Goal: Task Accomplishment & Management: Use online tool/utility

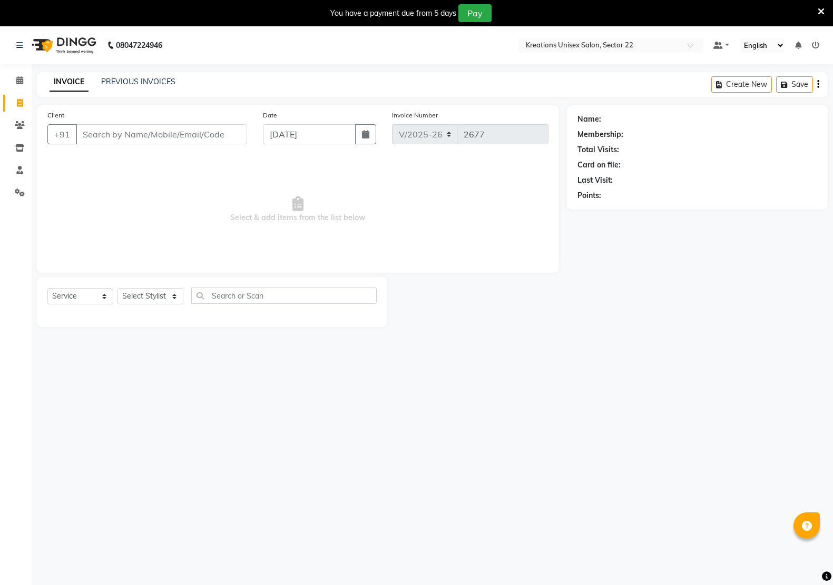
select select "6170"
select select "service"
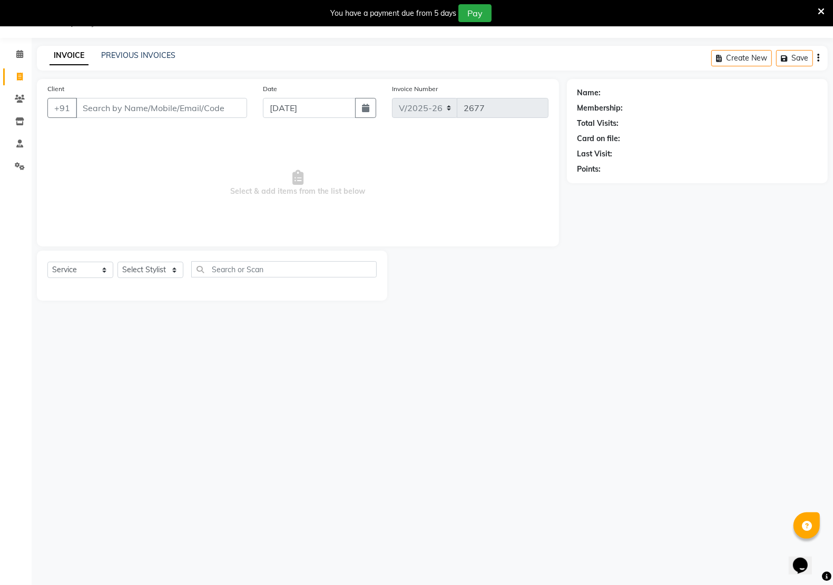
click at [133, 62] on div "INVOICE PREVIOUS INVOICES Create New Save" at bounding box center [432, 58] width 790 height 25
click at [132, 57] on link "PREVIOUS INVOICES" at bounding box center [138, 55] width 74 height 9
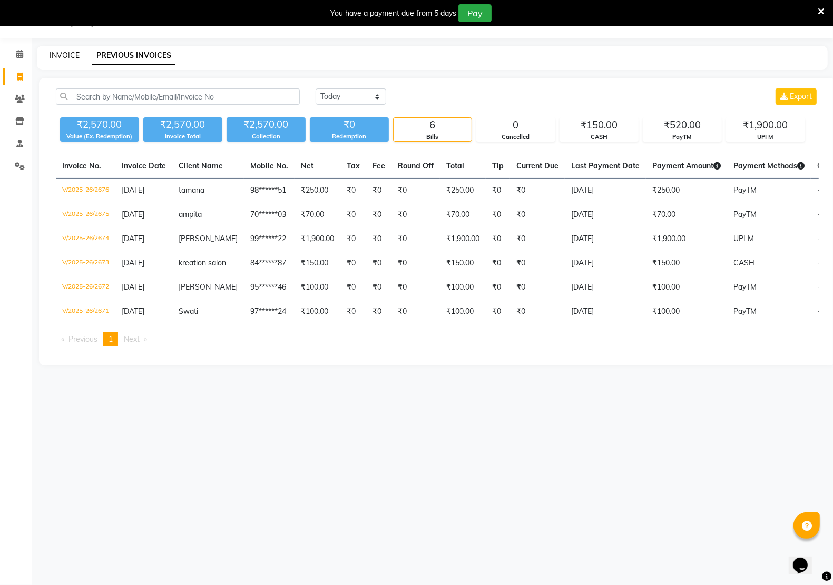
click at [60, 52] on link "INVOICE" at bounding box center [65, 55] width 30 height 9
select select "service"
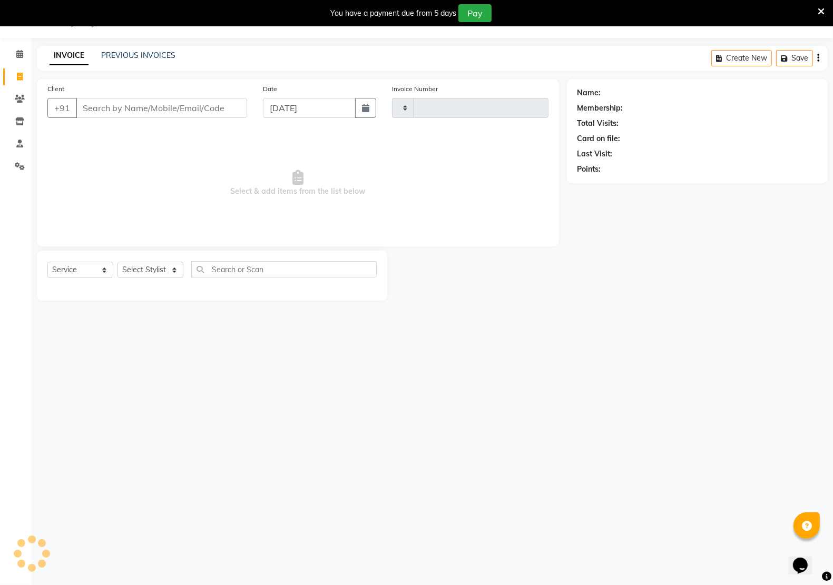
type input "2677"
select select "6170"
click at [104, 105] on input "Client" at bounding box center [161, 108] width 171 height 20
click at [153, 271] on select "Select Stylist [PERSON_NAME] Jeet Manager [PERSON_NAME] Manager [PERSON_NAME] S…" at bounding box center [150, 270] width 66 height 16
select select "69539"
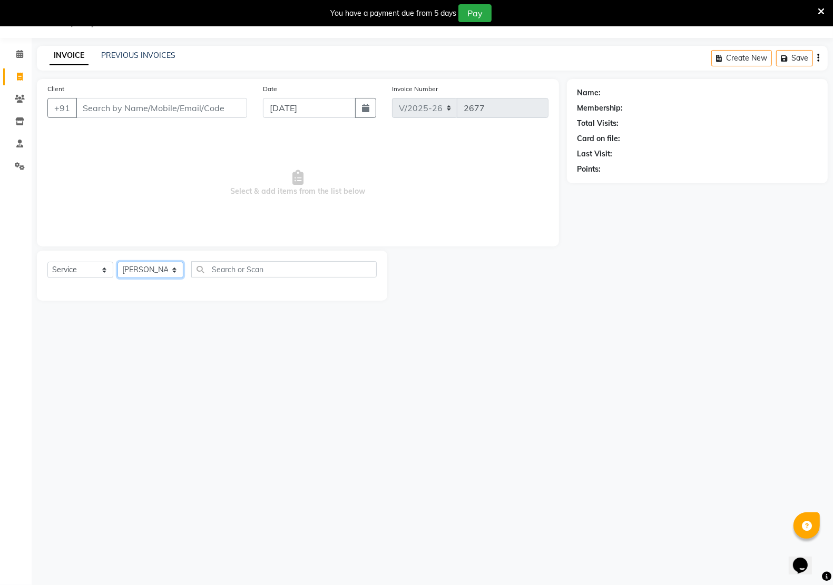
click at [117, 262] on select "Select Stylist [PERSON_NAME] Jeet Manager [PERSON_NAME] Manager [PERSON_NAME] S…" at bounding box center [150, 270] width 66 height 16
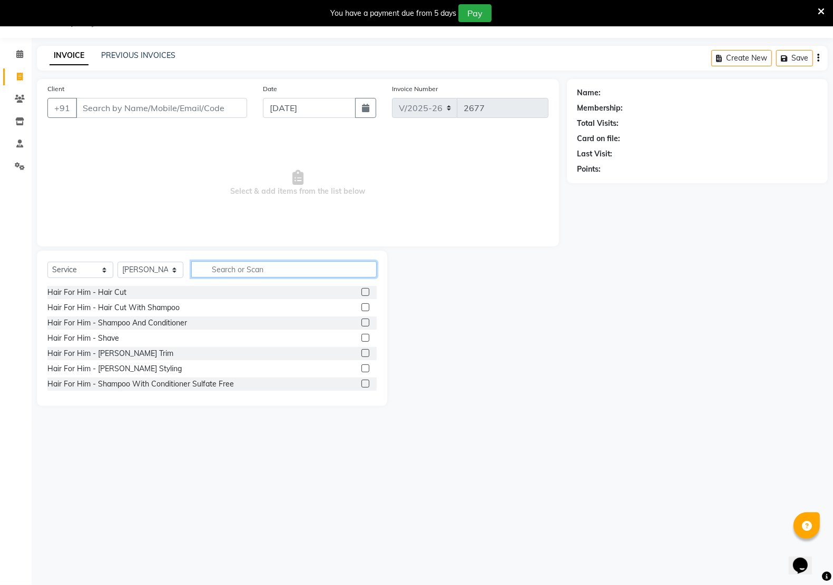
click at [252, 271] on input "text" at bounding box center [283, 269] width 185 height 16
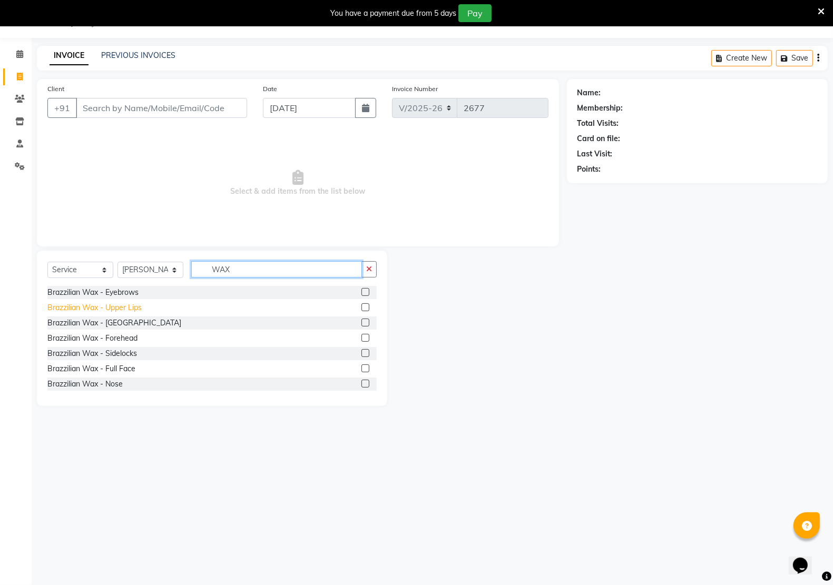
type input "WAX"
click at [127, 309] on div "Brazzilian Wax - Upper Lips" at bounding box center [94, 307] width 94 height 11
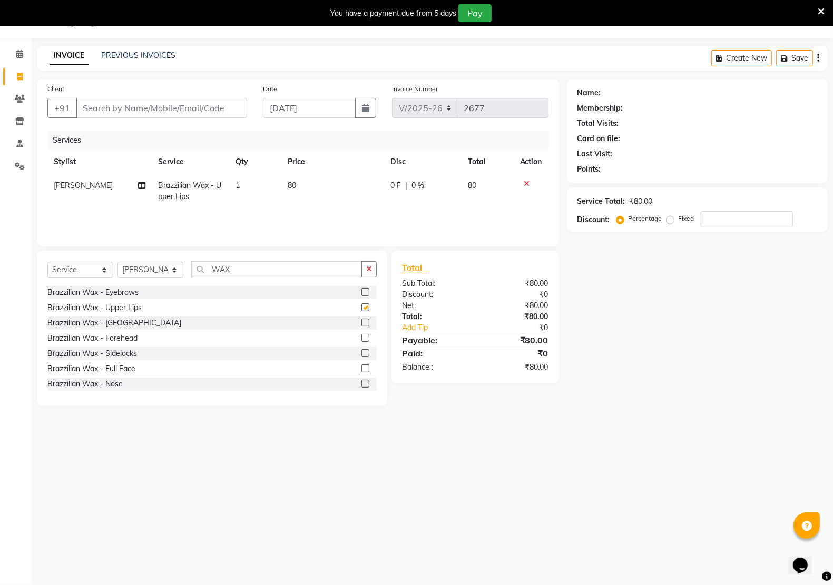
checkbox input "false"
click at [106, 322] on div "Brazzilian Wax - [GEOGRAPHIC_DATA]" at bounding box center [114, 323] width 134 height 11
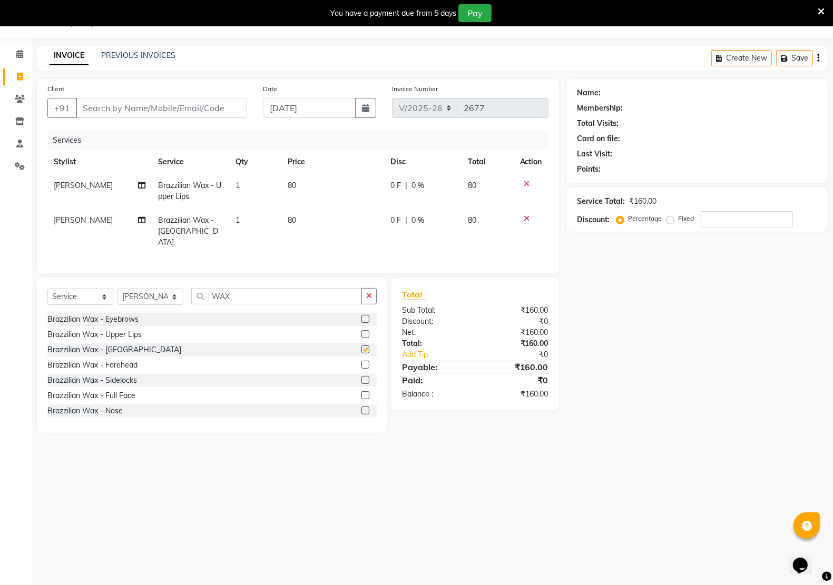
checkbox input "false"
click at [111, 383] on div "Brazzilian Wax - Sidelocks" at bounding box center [92, 380] width 90 height 11
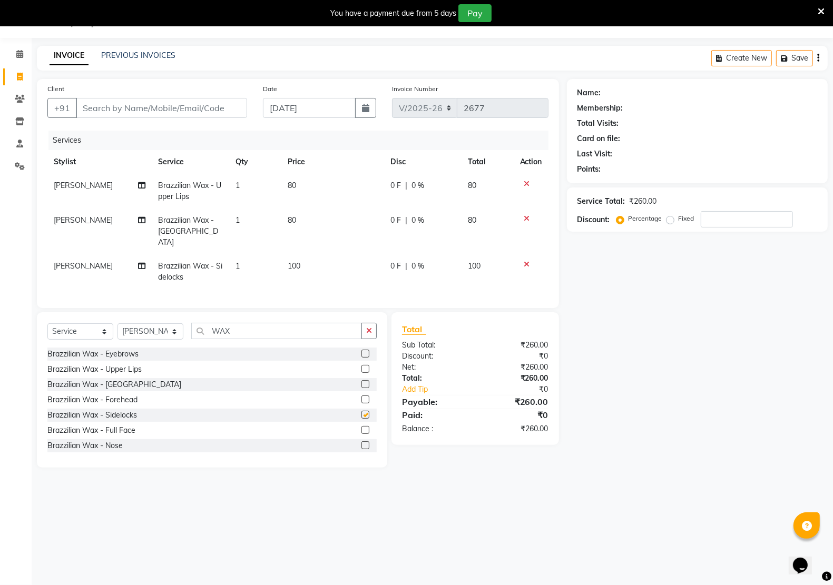
checkbox input "false"
click at [302, 220] on td "80" at bounding box center [332, 232] width 103 height 46
select select "69539"
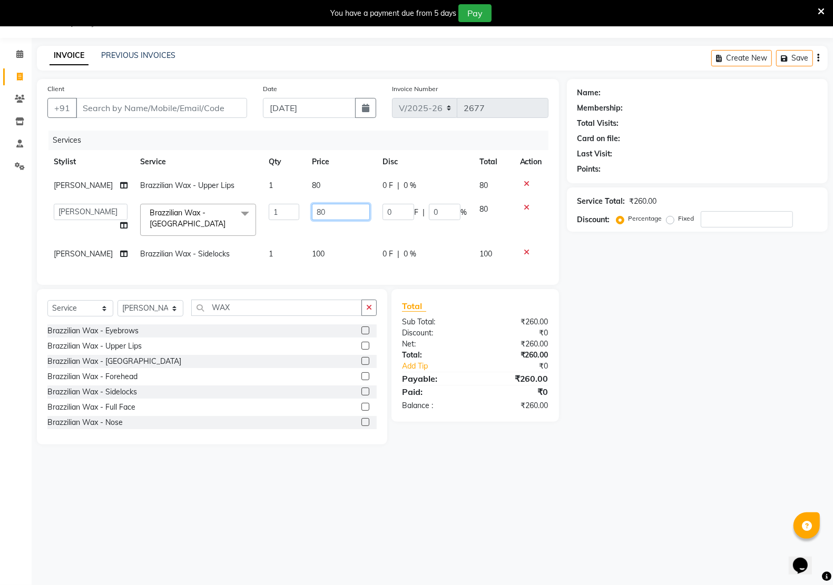
drag, startPoint x: 340, startPoint y: 216, endPoint x: 259, endPoint y: 216, distance: 81.1
click at [305, 210] on td "80" at bounding box center [340, 219] width 71 height 45
type input "100"
click at [322, 505] on div "08047224946 Select Location × Kreations Unisex Salon, Sector 22 Default Panel M…" at bounding box center [416, 292] width 833 height 585
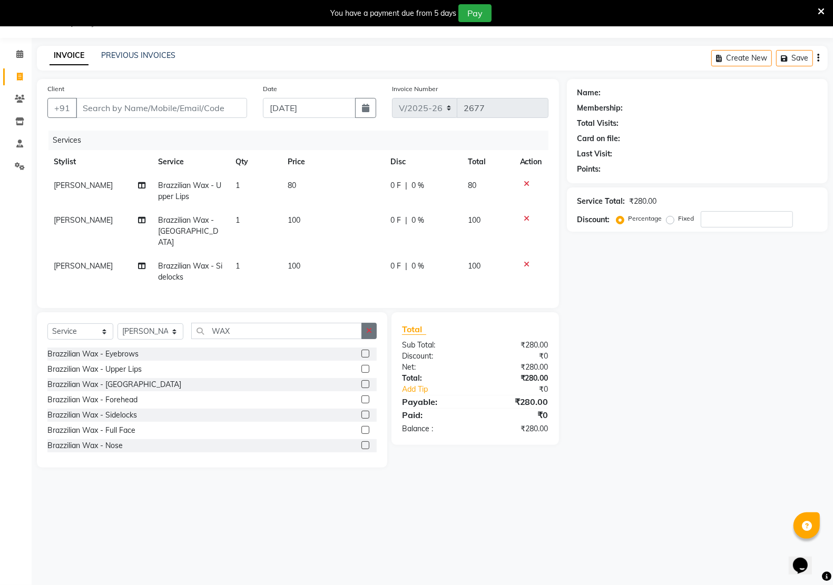
click at [367, 327] on icon "button" at bounding box center [369, 330] width 6 height 7
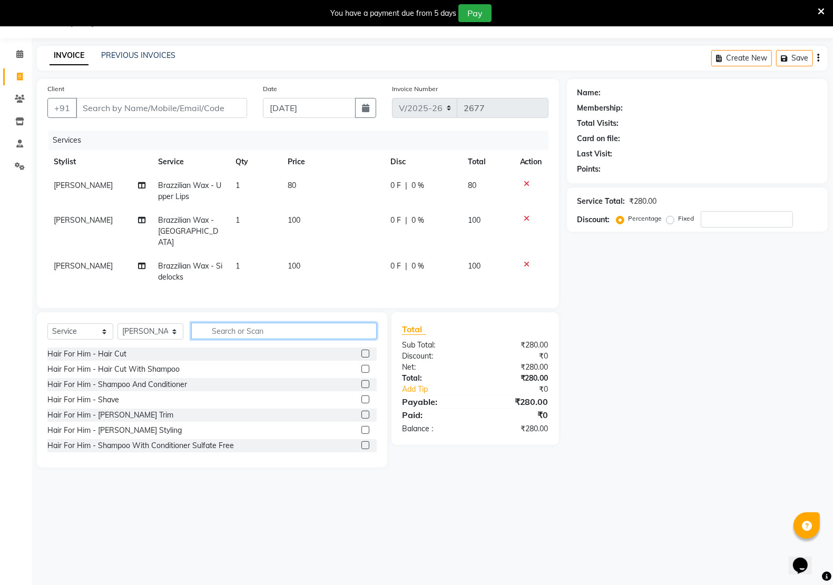
click at [262, 330] on input "text" at bounding box center [283, 331] width 185 height 16
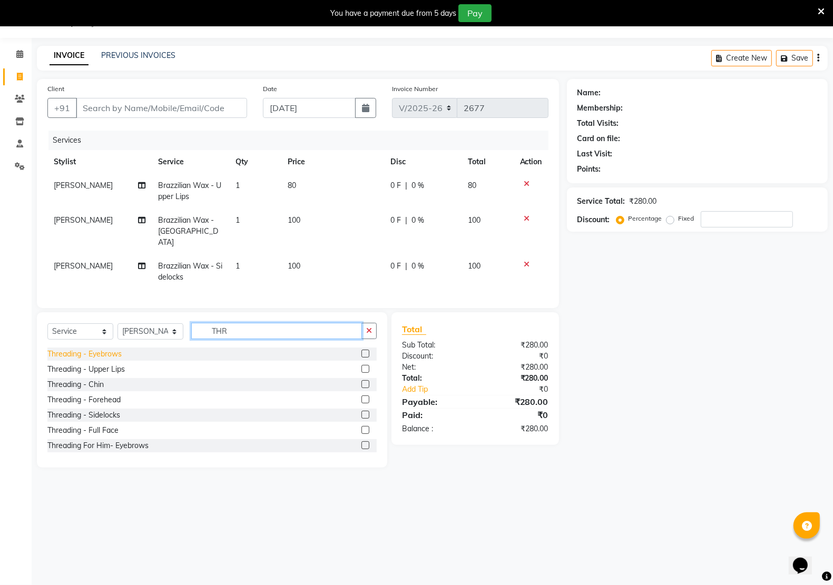
type input "THR"
click at [99, 350] on div "Threading - Eyebrows" at bounding box center [84, 354] width 74 height 11
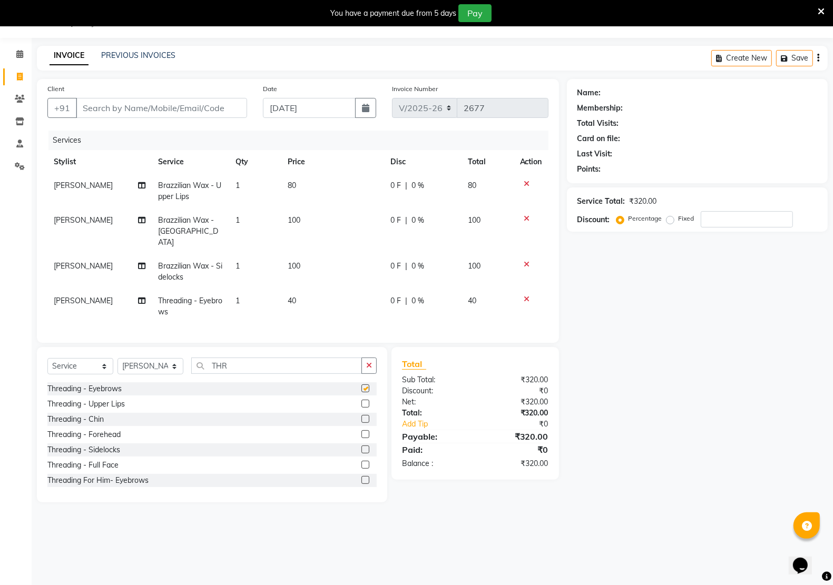
checkbox input "false"
click at [142, 115] on input "Client" at bounding box center [161, 108] width 171 height 20
type input "8"
type input "0"
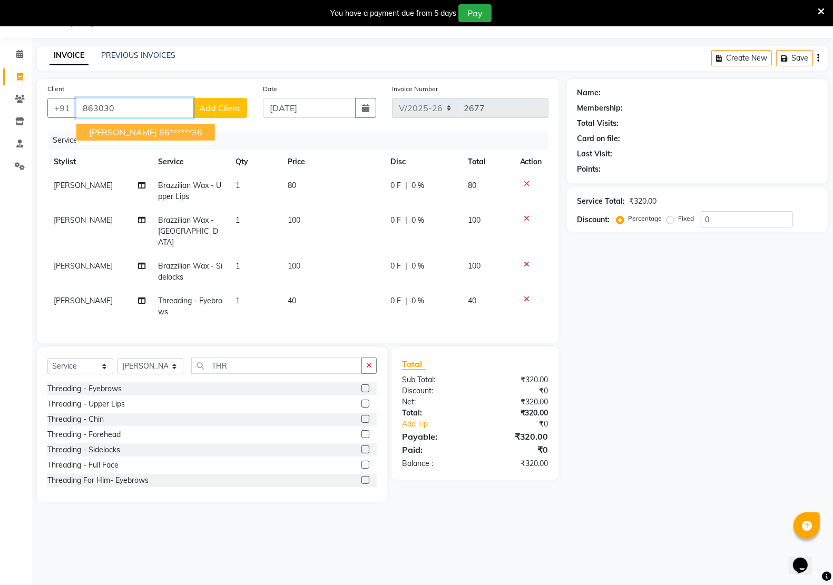
click at [178, 130] on ngb-highlight "86******36" at bounding box center [180, 132] width 43 height 11
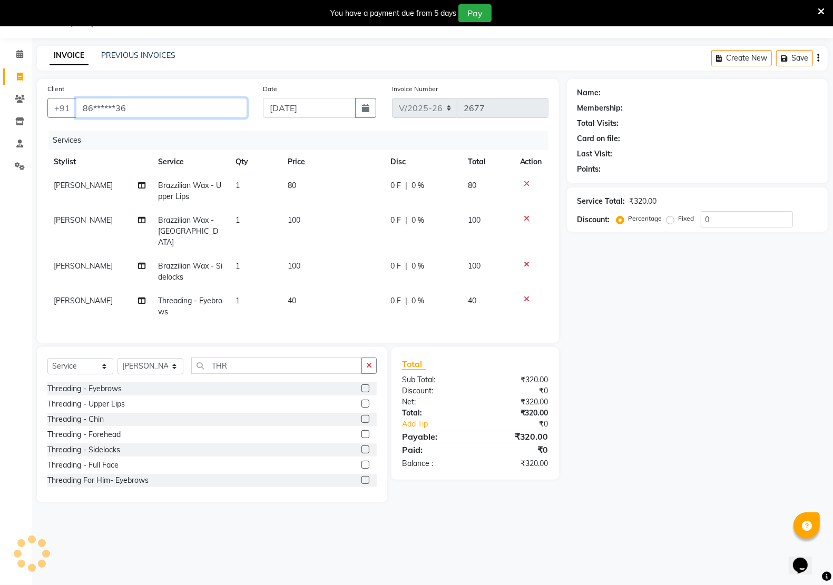
type input "86******36"
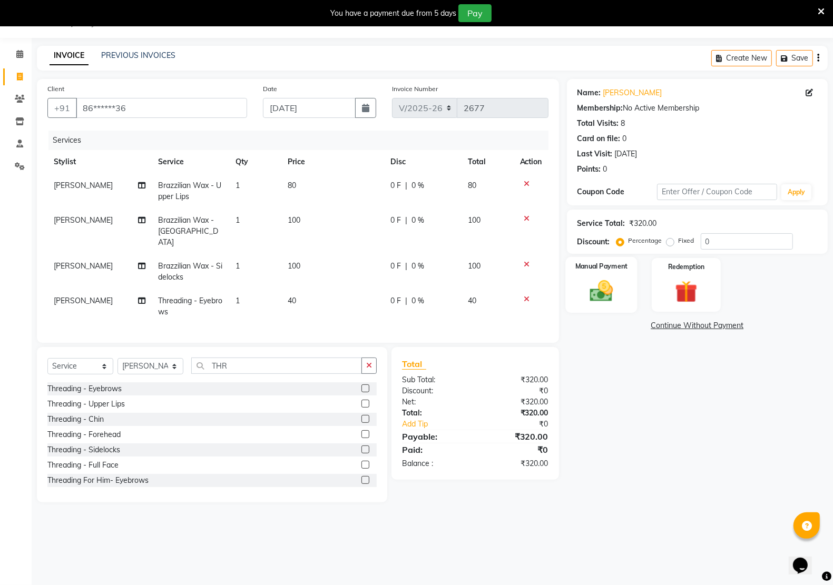
click at [601, 299] on img at bounding box center [600, 291] width 37 height 26
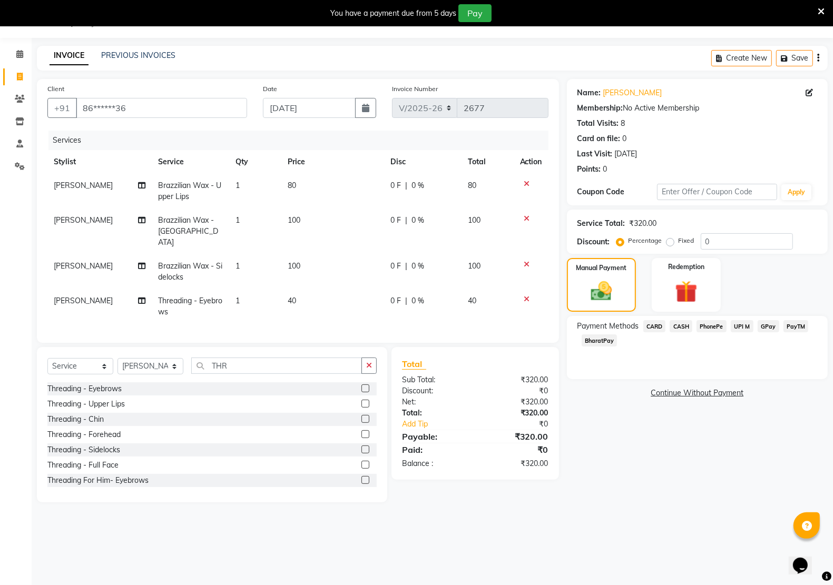
click at [796, 322] on span "PayTM" at bounding box center [795, 326] width 25 height 12
click at [743, 400] on button "Add Payment" at bounding box center [739, 396] width 155 height 16
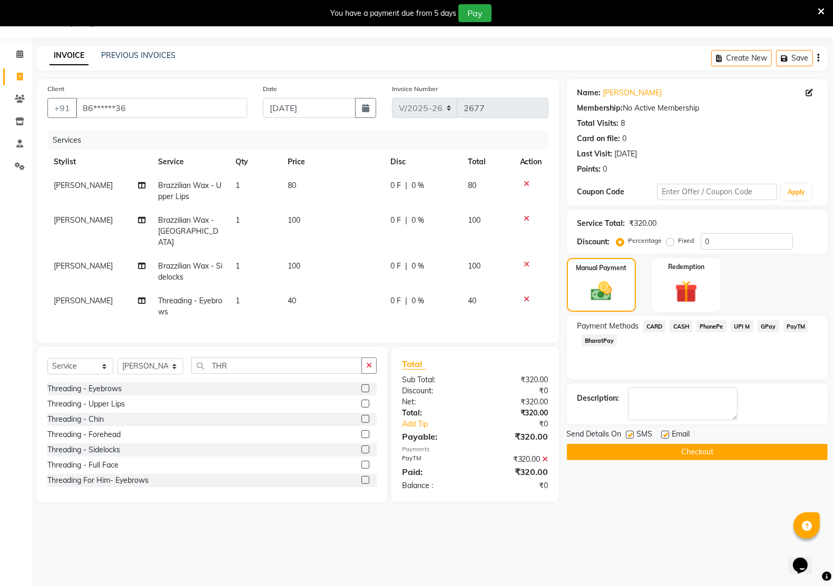
click at [663, 436] on label at bounding box center [665, 435] width 8 height 8
click at [663, 436] on input "checkbox" at bounding box center [664, 435] width 7 height 7
checkbox input "false"
click at [628, 436] on label at bounding box center [630, 435] width 8 height 8
click at [628, 436] on input "checkbox" at bounding box center [629, 435] width 7 height 7
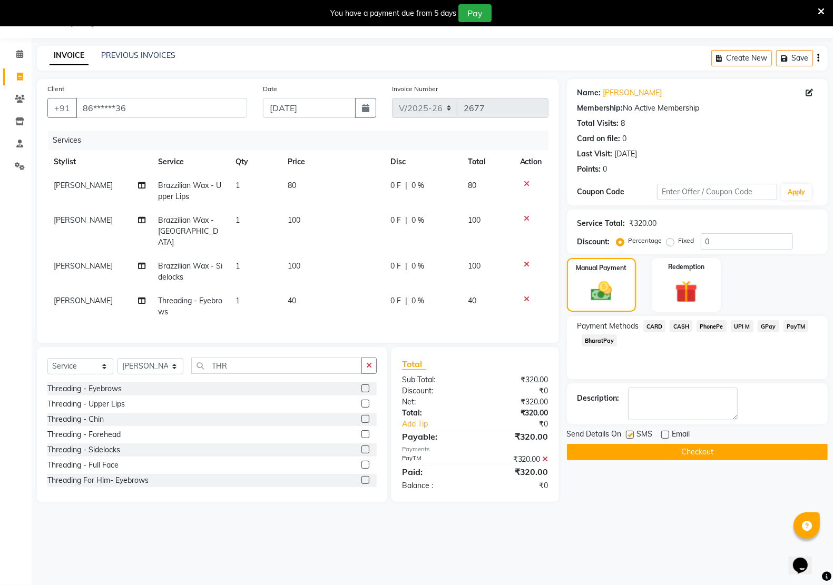
checkbox input "false"
click at [622, 452] on button "Checkout" at bounding box center [697, 452] width 261 height 16
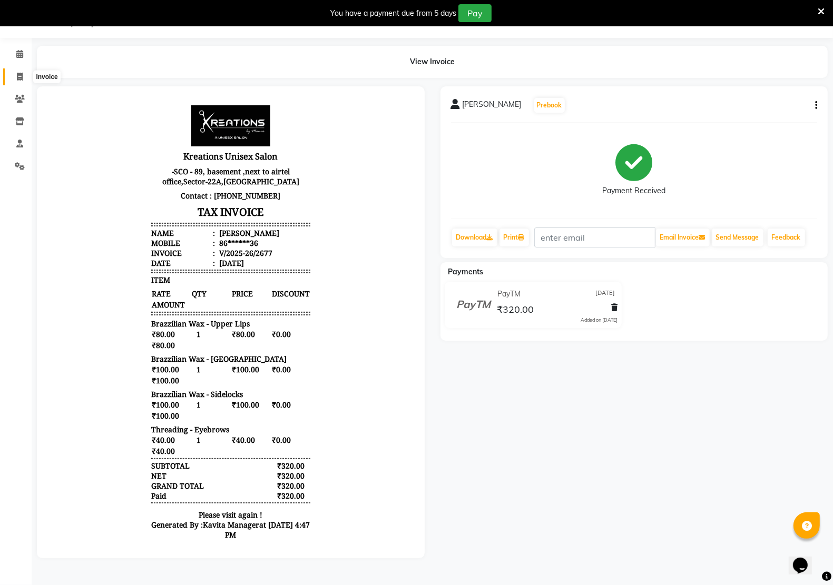
click at [17, 79] on icon at bounding box center [20, 77] width 6 height 8
select select "service"
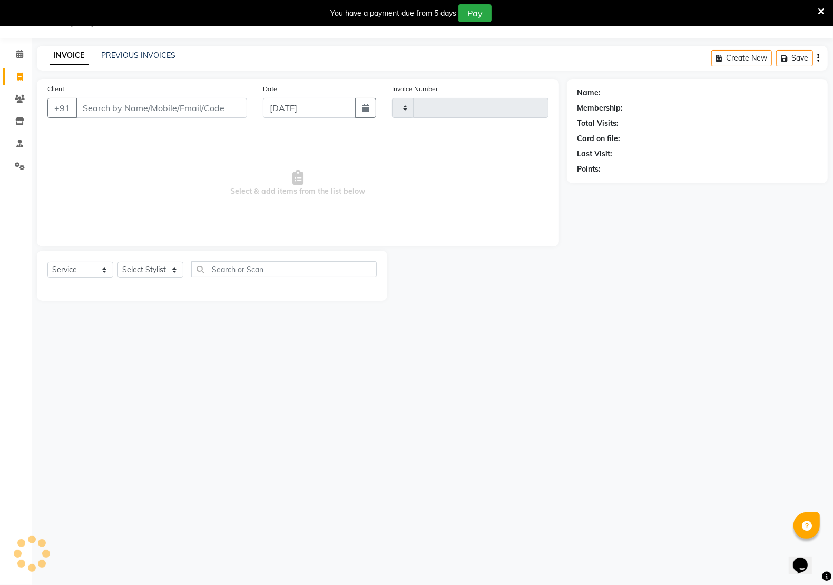
type input "2678"
select select "6170"
click at [107, 108] on input "Client" at bounding box center [161, 108] width 171 height 20
